Goal: Find specific page/section: Find specific page/section

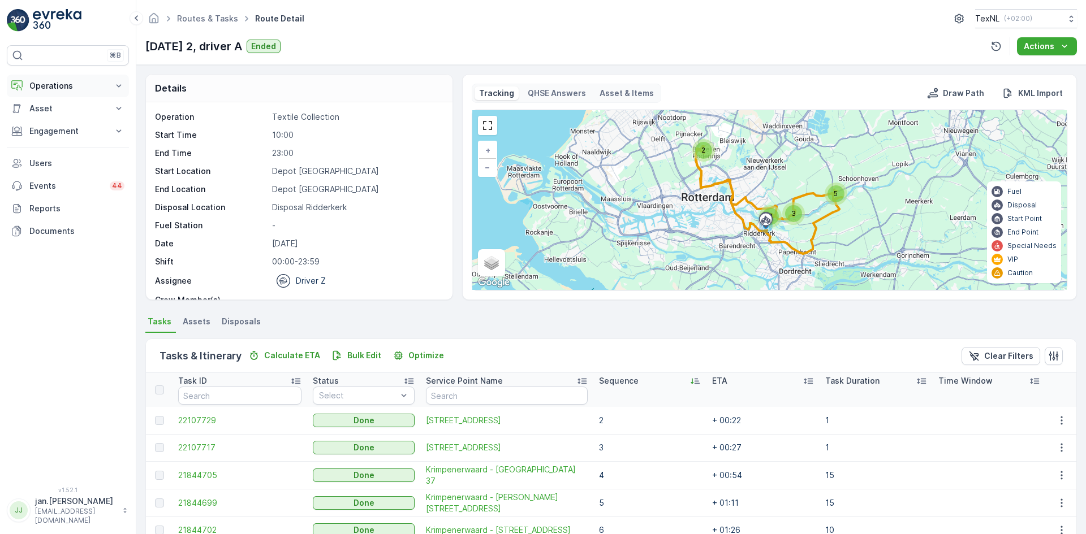
click at [63, 87] on p "Operations" at bounding box center [67, 85] width 77 height 11
click at [58, 120] on p "Planning" at bounding box center [45, 120] width 32 height 11
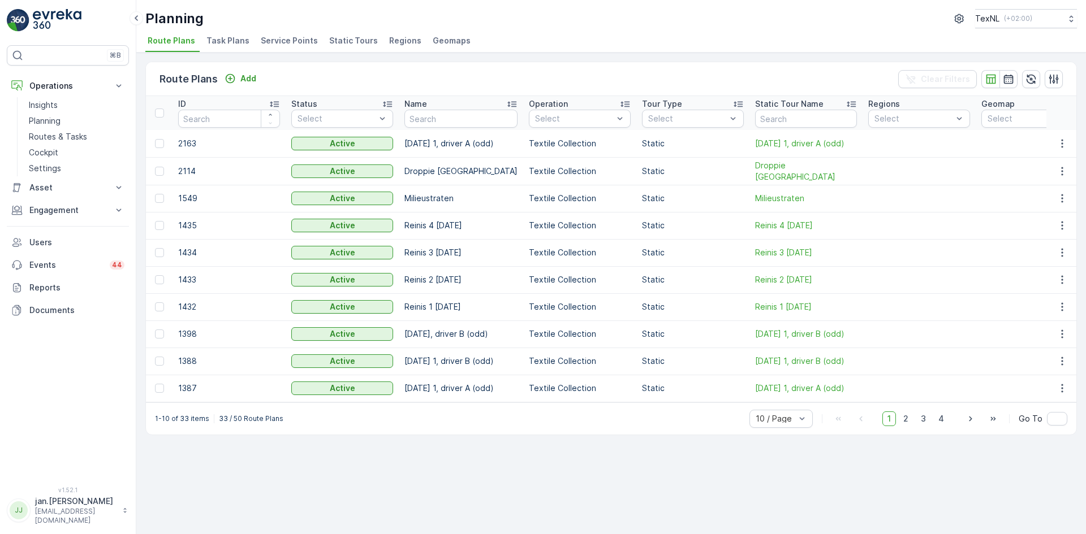
click at [302, 40] on span "Service Points" at bounding box center [289, 40] width 57 height 11
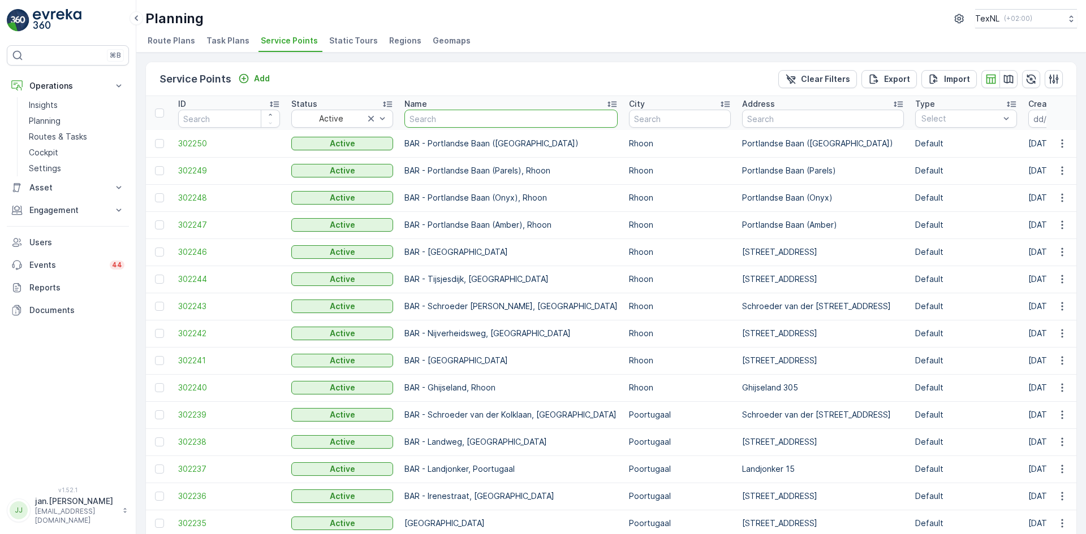
click at [459, 111] on input "text" at bounding box center [510, 119] width 213 height 18
click at [792, 126] on input "text" at bounding box center [823, 119] width 162 height 18
type input "velksen"
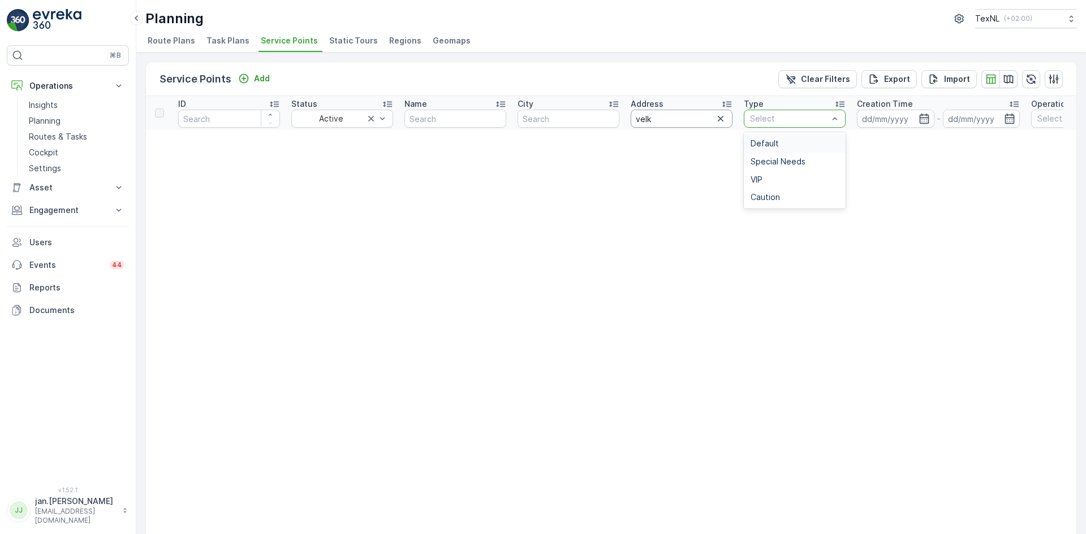
click at [669, 122] on input "velk" at bounding box center [681, 119] width 102 height 18
type input "velsen"
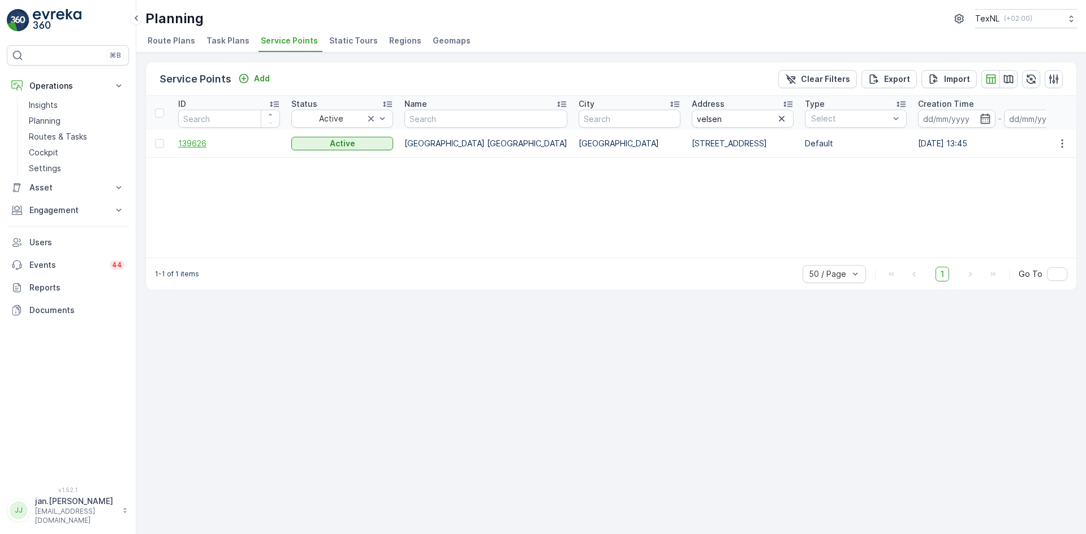
click at [207, 144] on span "139626" at bounding box center [229, 143] width 102 height 11
click at [776, 119] on icon "button" at bounding box center [781, 118] width 11 height 11
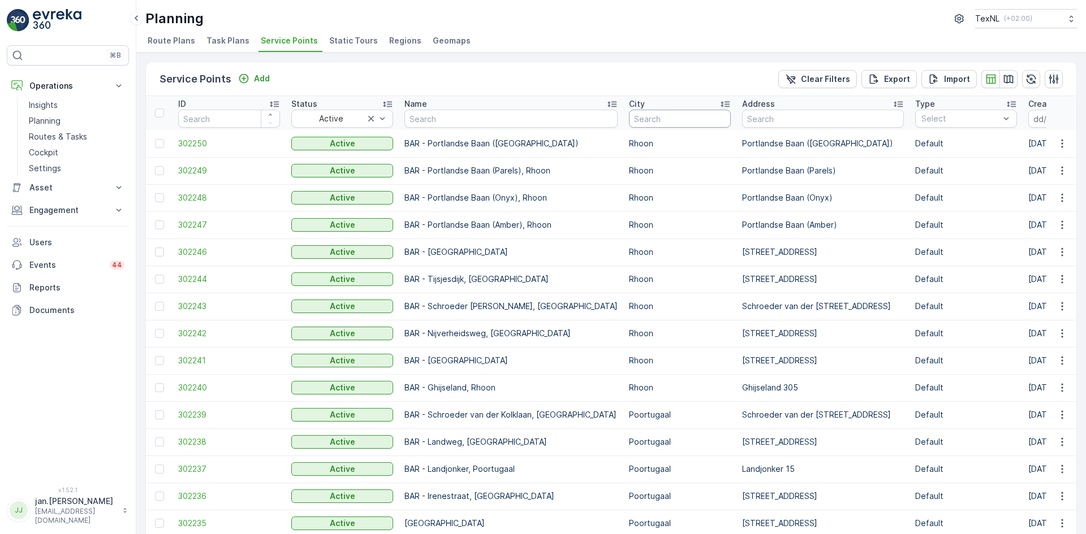
click at [673, 120] on input "text" at bounding box center [680, 119] width 102 height 18
type input "haastr"
